Goal: Information Seeking & Learning: Understand process/instructions

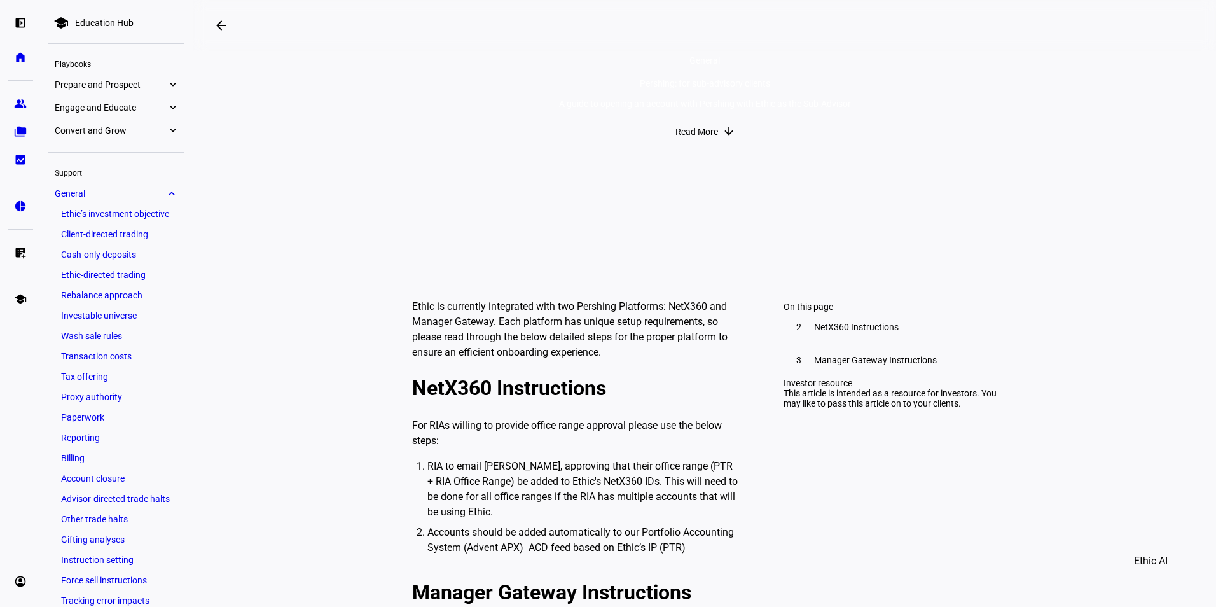
scroll to position [191, 0]
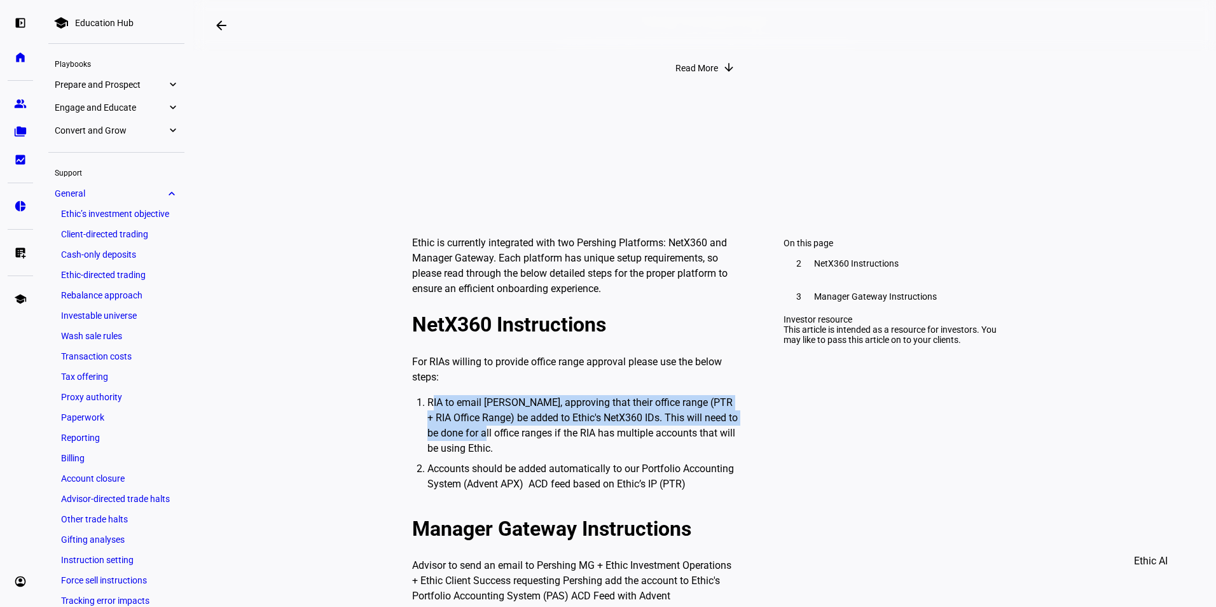
drag, startPoint x: 427, startPoint y: 396, endPoint x: 485, endPoint y: 432, distance: 68.6
click at [485, 432] on li "RIA to email [PERSON_NAME], approving that their office range (PTR + RIA Office…" at bounding box center [582, 425] width 310 height 61
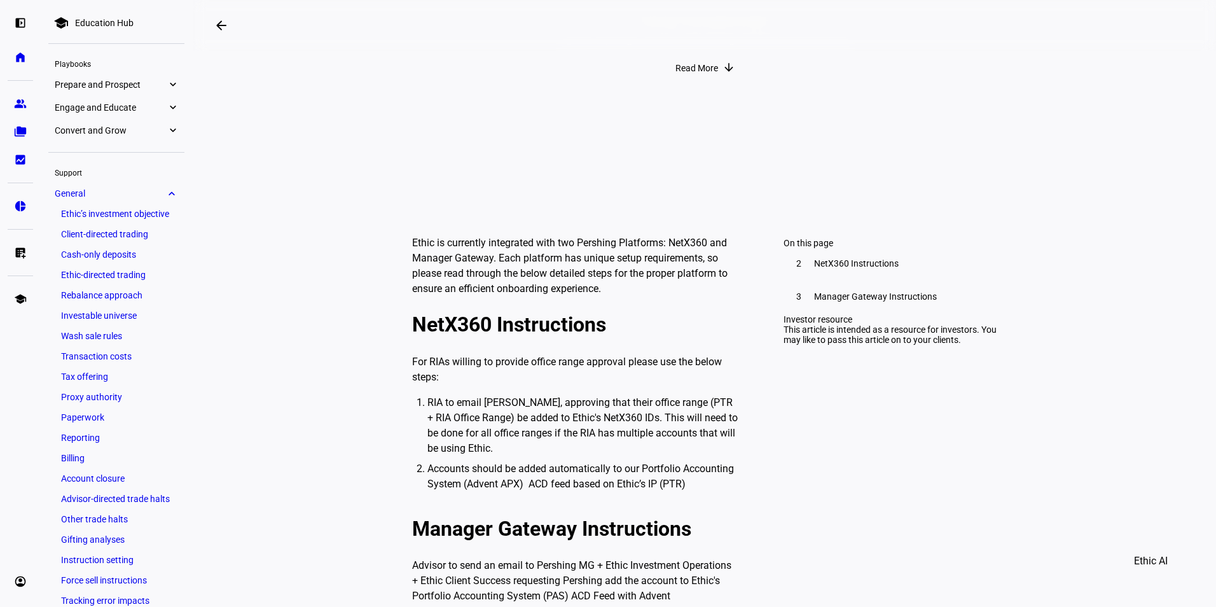
click at [485, 436] on li "RIA to email [PERSON_NAME], approving that their office range (PTR + RIA Office…" at bounding box center [582, 425] width 310 height 61
click at [623, 413] on li "RIA to email [PERSON_NAME], approving that their office range (PTR + RIA Office…" at bounding box center [582, 425] width 310 height 61
drag, startPoint x: 637, startPoint y: 410, endPoint x: 425, endPoint y: 396, distance: 212.2
click at [427, 396] on li "RIA to email [PERSON_NAME], approving that their office range (PTR + RIA Office…" at bounding box center [582, 425] width 310 height 61
drag, startPoint x: 425, startPoint y: 396, endPoint x: 567, endPoint y: 422, distance: 144.9
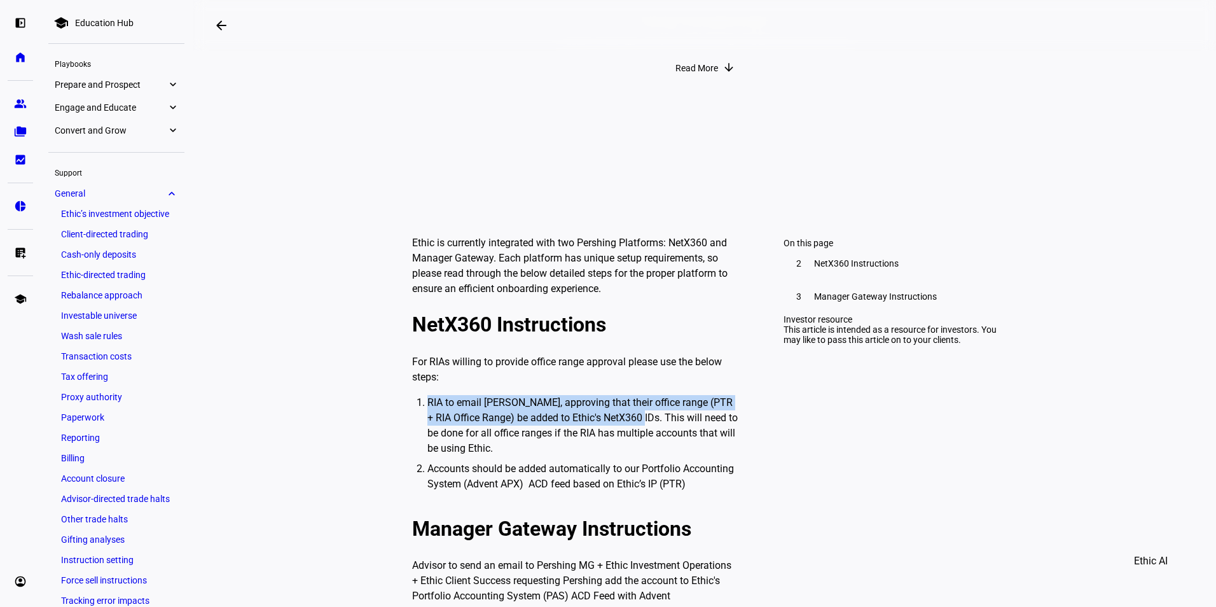
click at [558, 410] on li "RIA to email [PERSON_NAME], approving that their office range (PTR + RIA Office…" at bounding box center [582, 425] width 310 height 61
drag, startPoint x: 710, startPoint y: 481, endPoint x: 387, endPoint y: 330, distance: 356.8
copy div "﻿NetX360 Instructions link For RIAs willing to provide office range approval pl…"
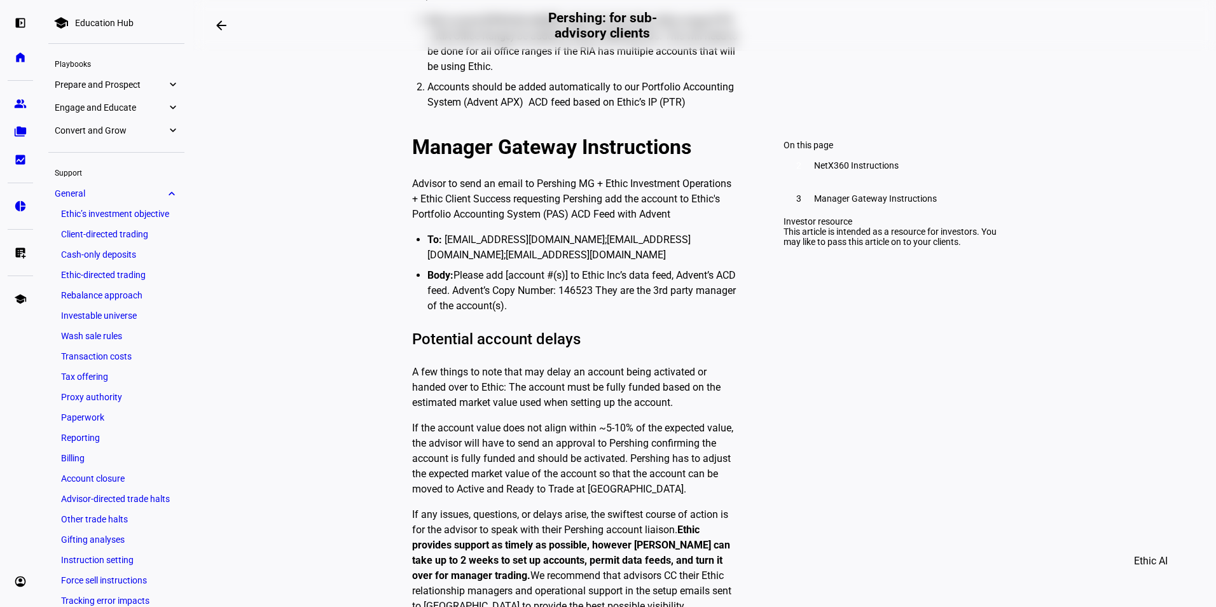
scroll to position [254, 0]
